Goal: Navigation & Orientation: Find specific page/section

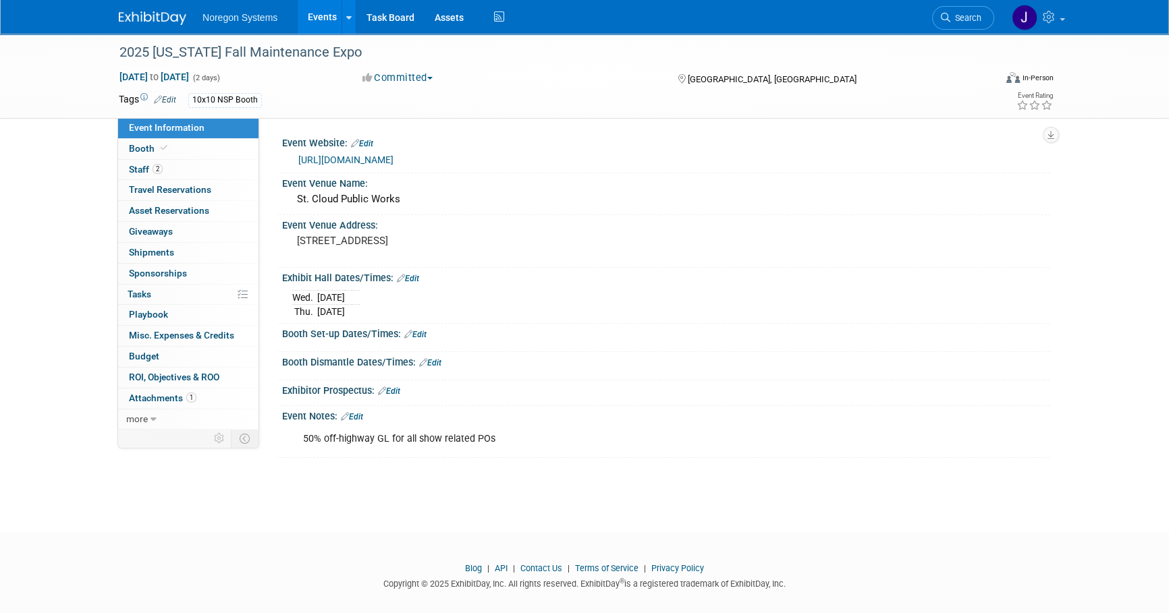
click at [159, 18] on img at bounding box center [152, 17] width 67 height 13
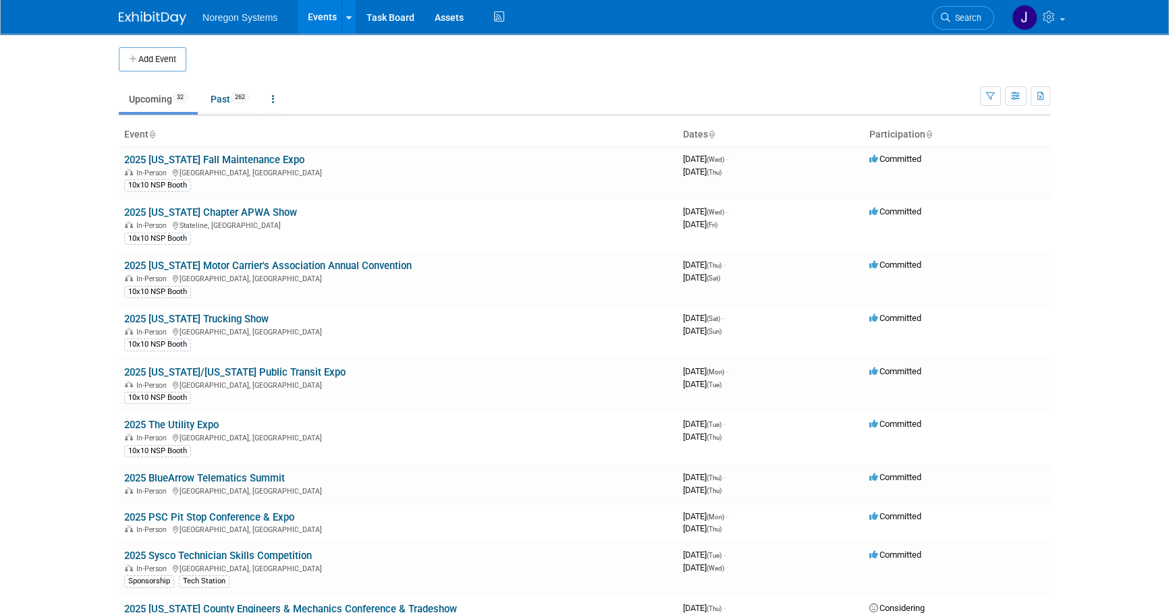
click at [1111, 274] on body "Noregon Systems Events Add Event Bulk Upload Events Shareable Event Boards Rece…" at bounding box center [584, 306] width 1169 height 613
click at [225, 102] on link "Past 262" at bounding box center [229, 99] width 59 height 26
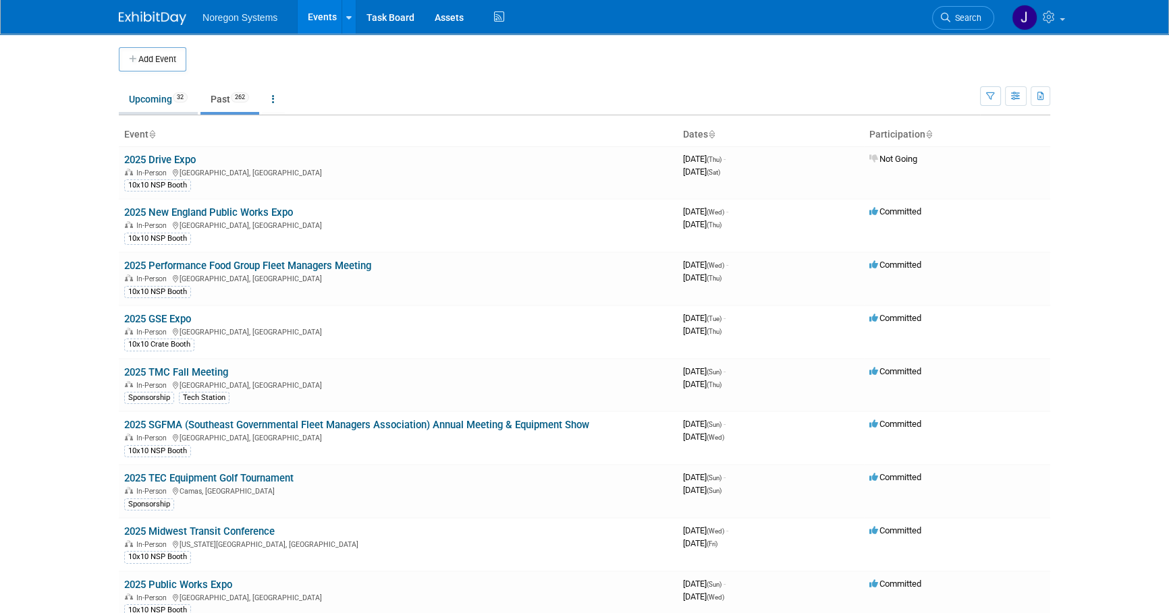
click at [146, 100] on link "Upcoming 32" at bounding box center [158, 99] width 79 height 26
